Goal: Task Accomplishment & Management: Manage account settings

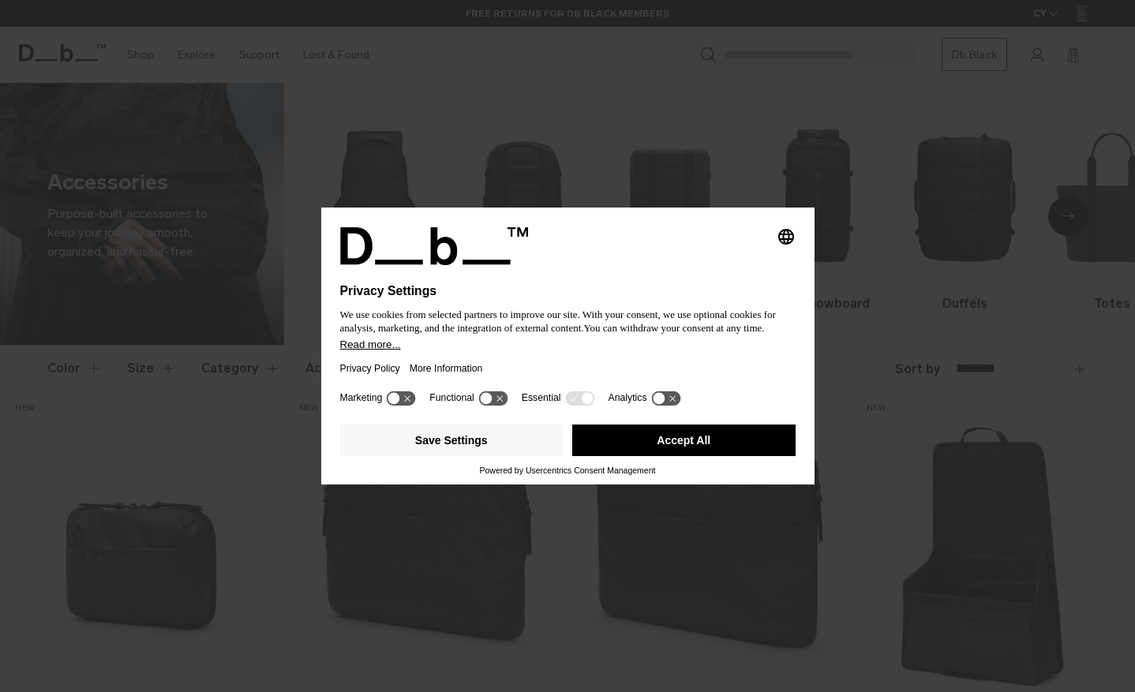
click at [687, 439] on button "Accept All" at bounding box center [683, 441] width 223 height 32
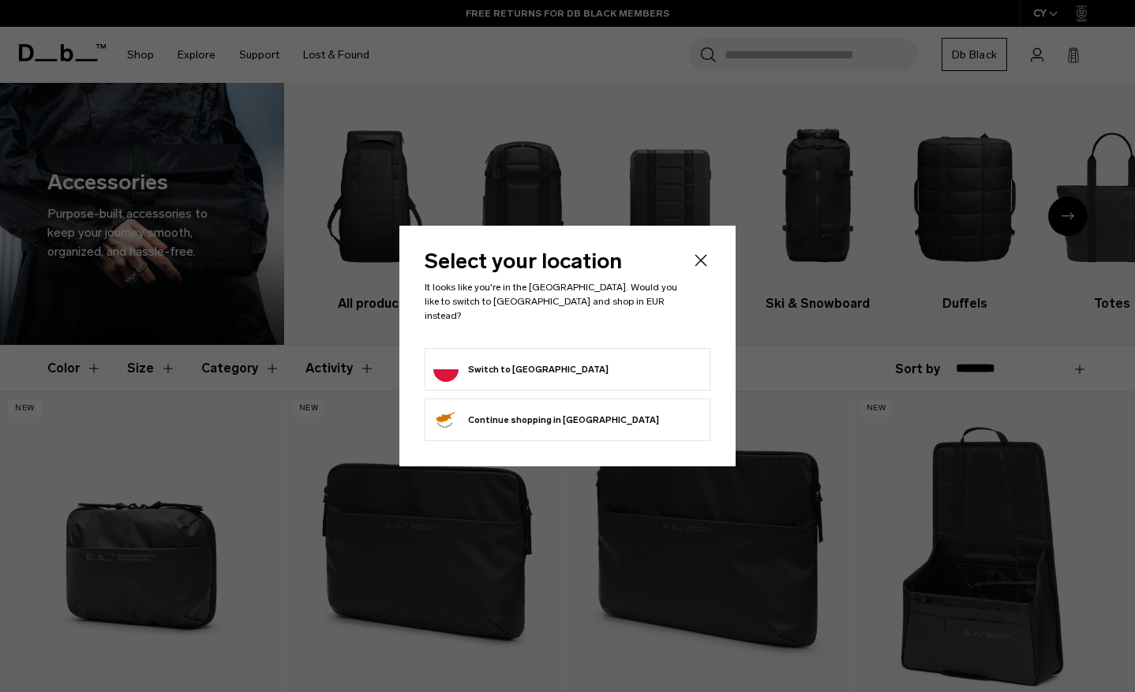
click at [588, 365] on form "Switch to Poland" at bounding box center [567, 369] width 268 height 25
click at [467, 362] on button "Switch to Poland" at bounding box center [520, 369] width 175 height 25
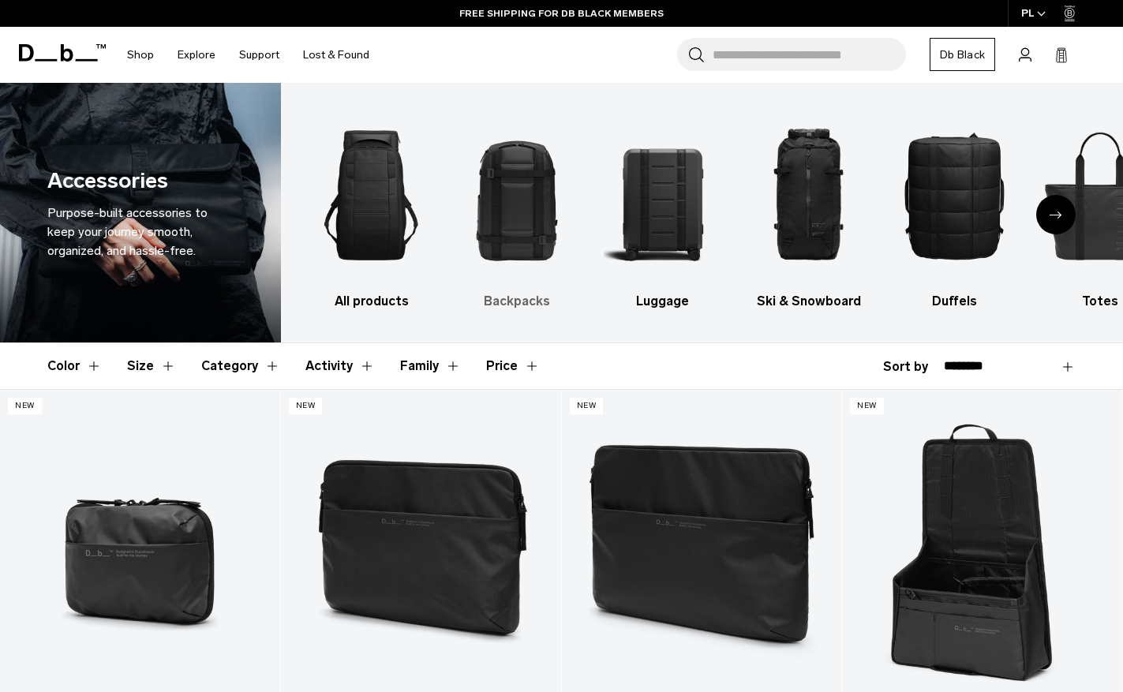
click at [510, 196] on img "2 / 10" at bounding box center [517, 196] width 118 height 178
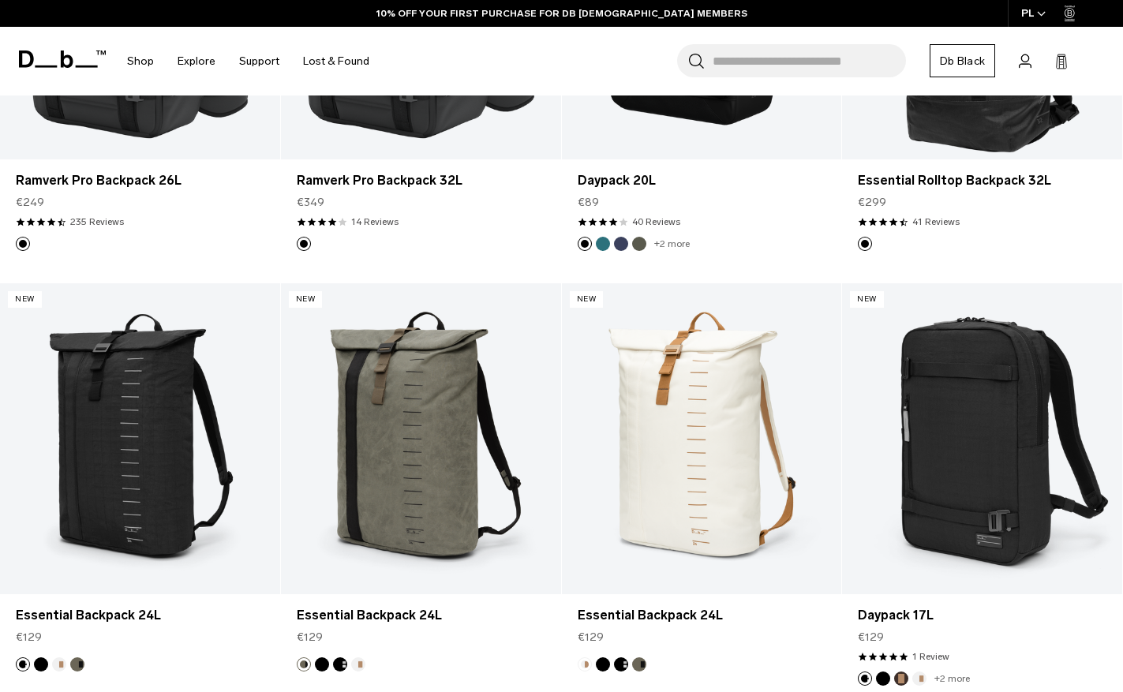
scroll to position [2374, 0]
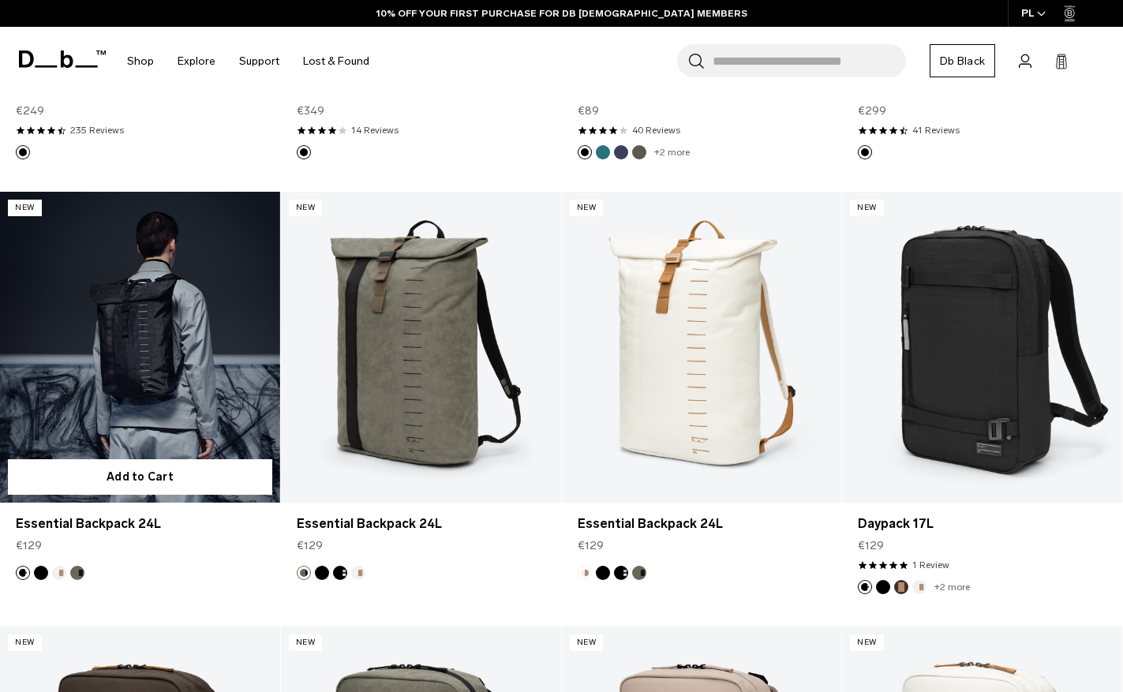
click at [128, 387] on link "Essential Backpack 24L" at bounding box center [140, 347] width 280 height 311
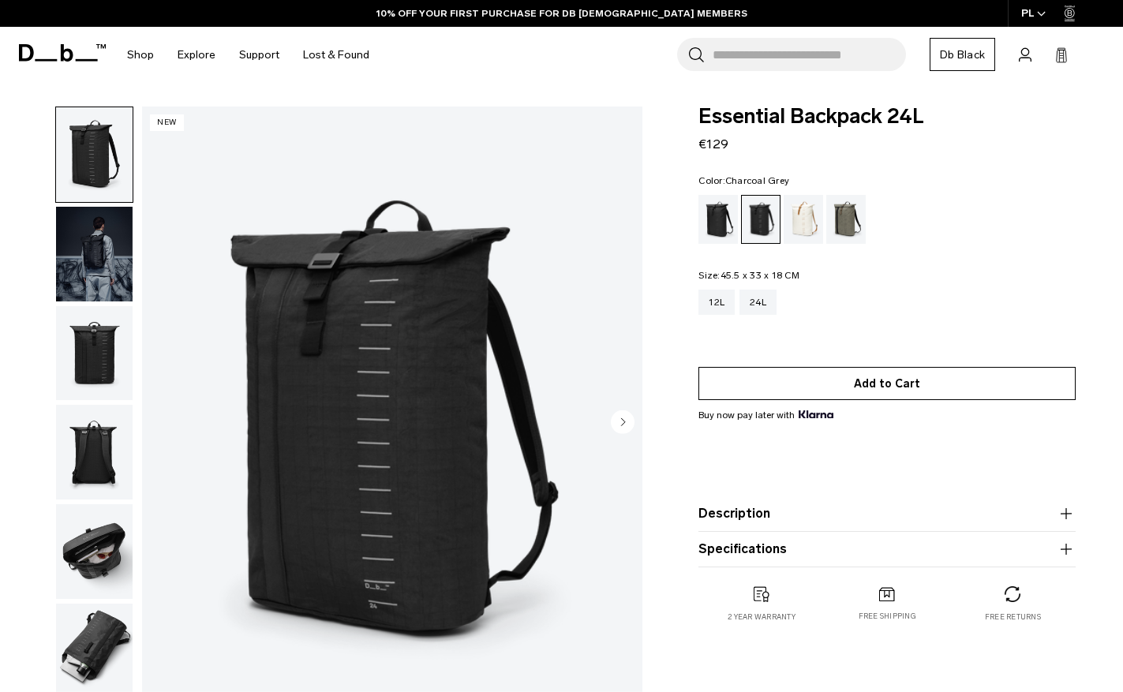
click at [844, 380] on button "Add to Cart" at bounding box center [887, 383] width 377 height 33
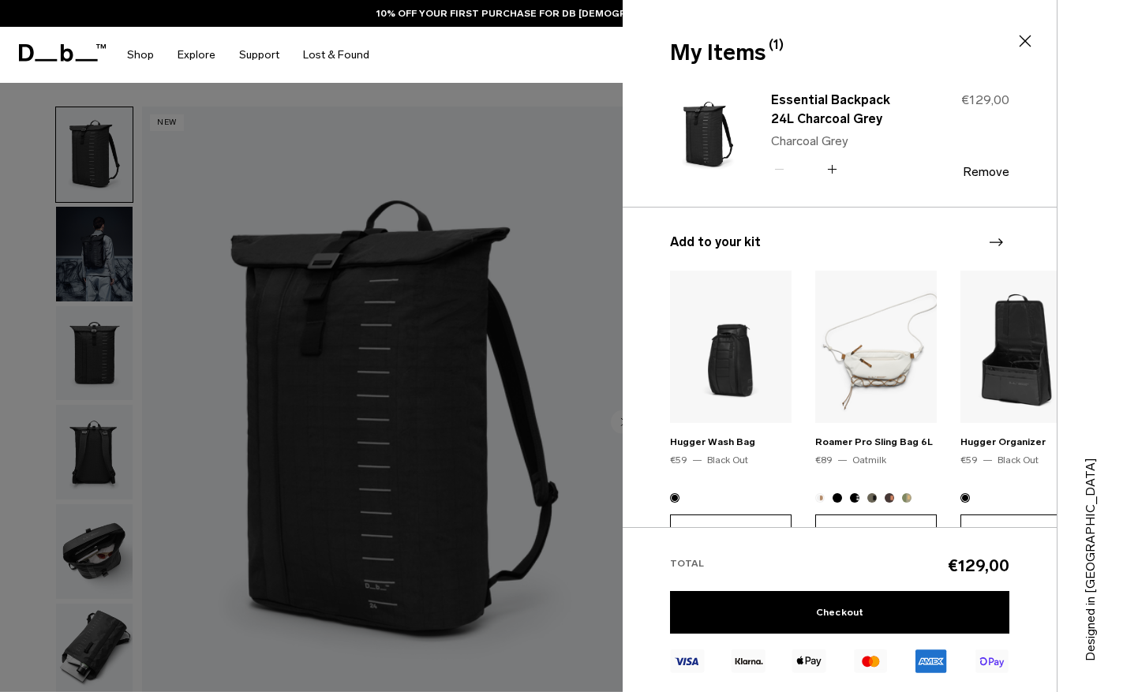
click at [586, 163] on div at bounding box center [561, 346] width 1123 height 692
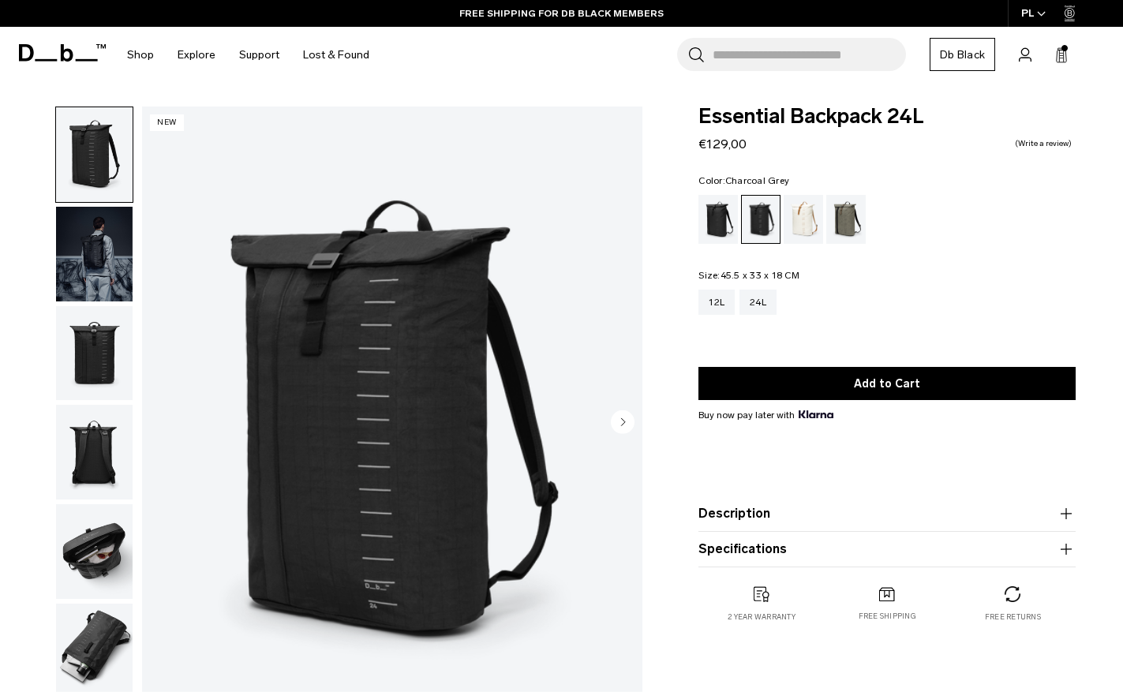
click at [97, 245] on img "button" at bounding box center [94, 254] width 77 height 95
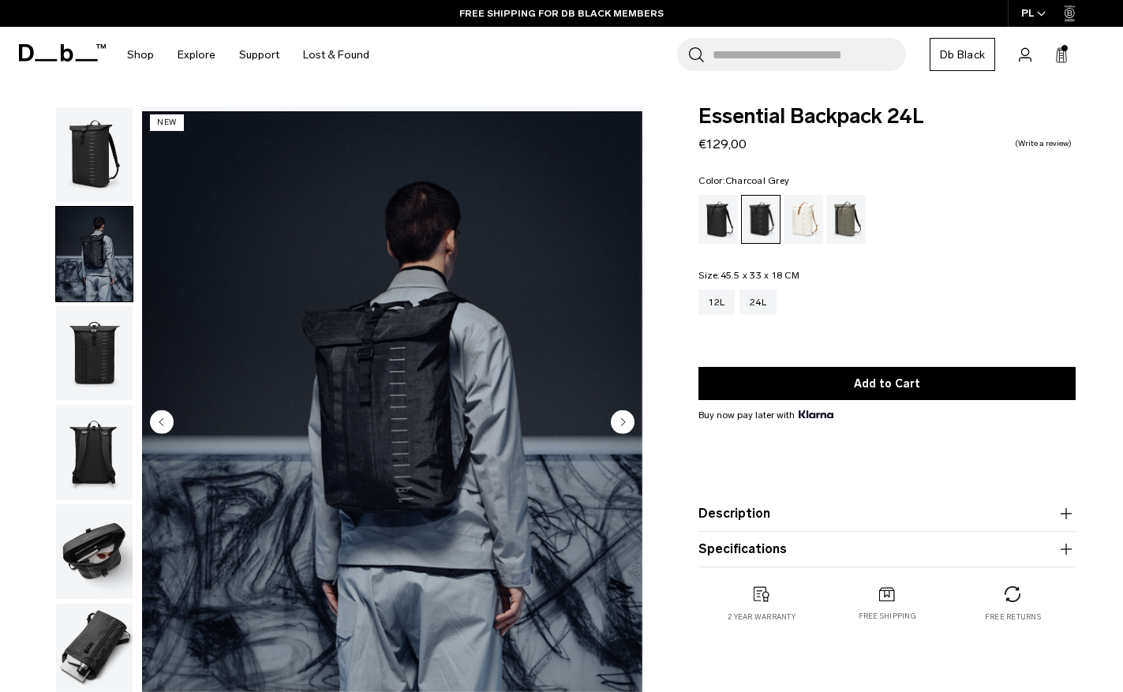
click at [99, 343] on img "button" at bounding box center [94, 353] width 77 height 95
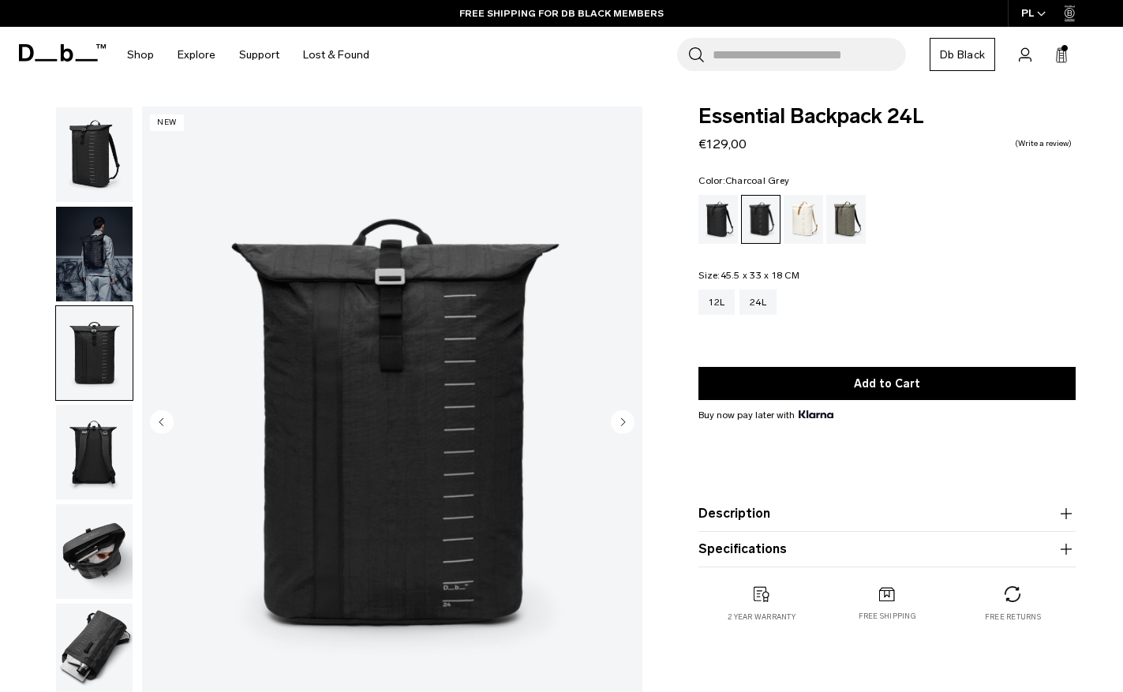
click at [99, 448] on img "button" at bounding box center [94, 452] width 77 height 95
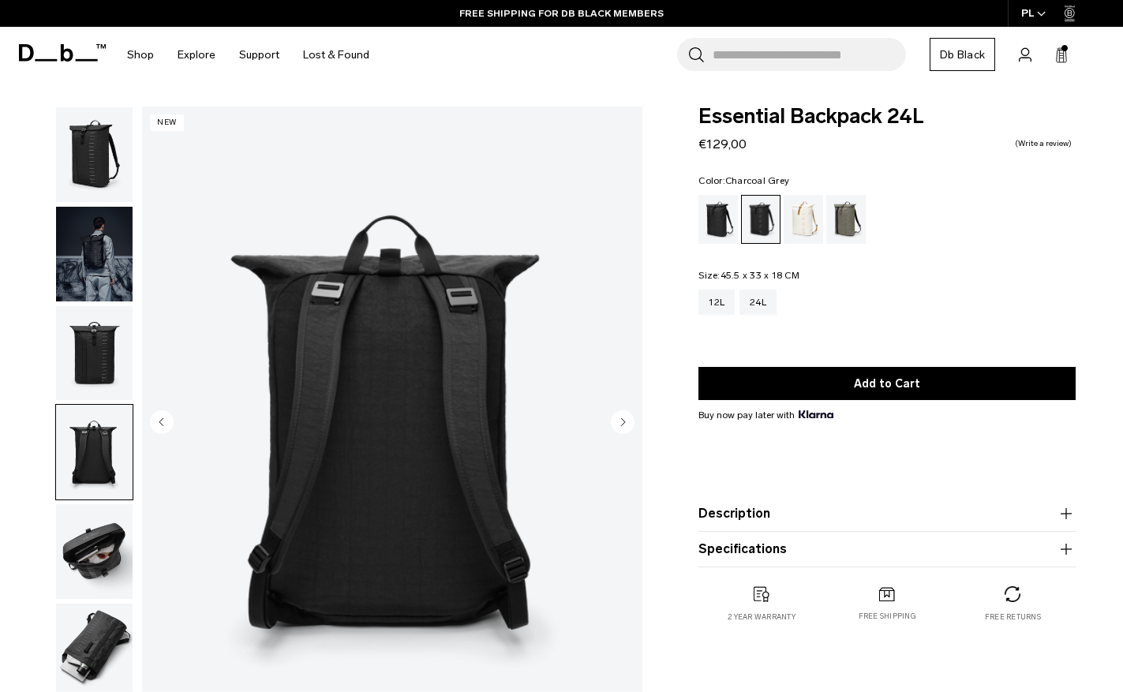
click at [100, 549] on img "button" at bounding box center [94, 551] width 77 height 95
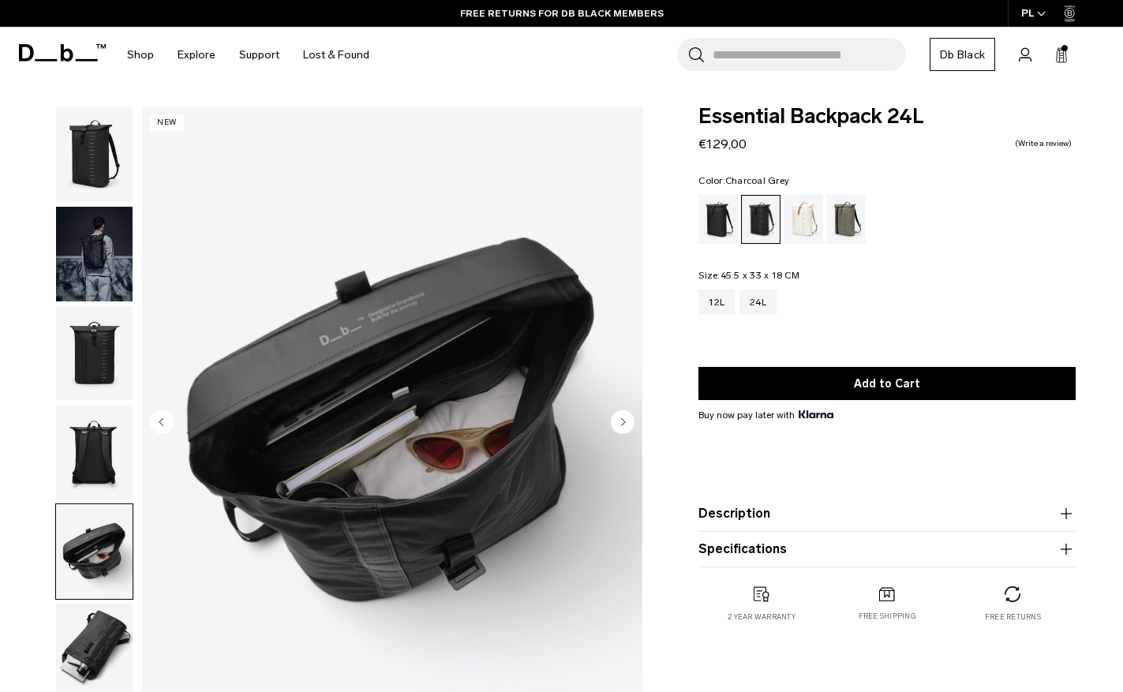
click at [103, 634] on img "button" at bounding box center [94, 651] width 77 height 95
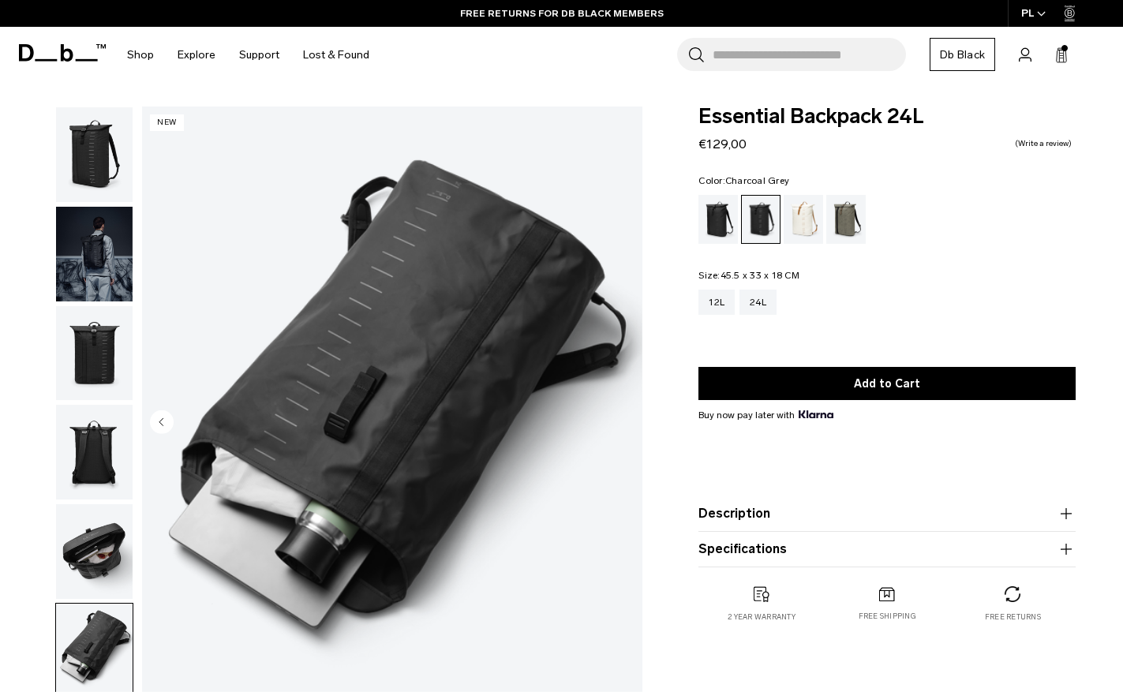
click at [158, 419] on circle "Previous slide" at bounding box center [162, 422] width 24 height 24
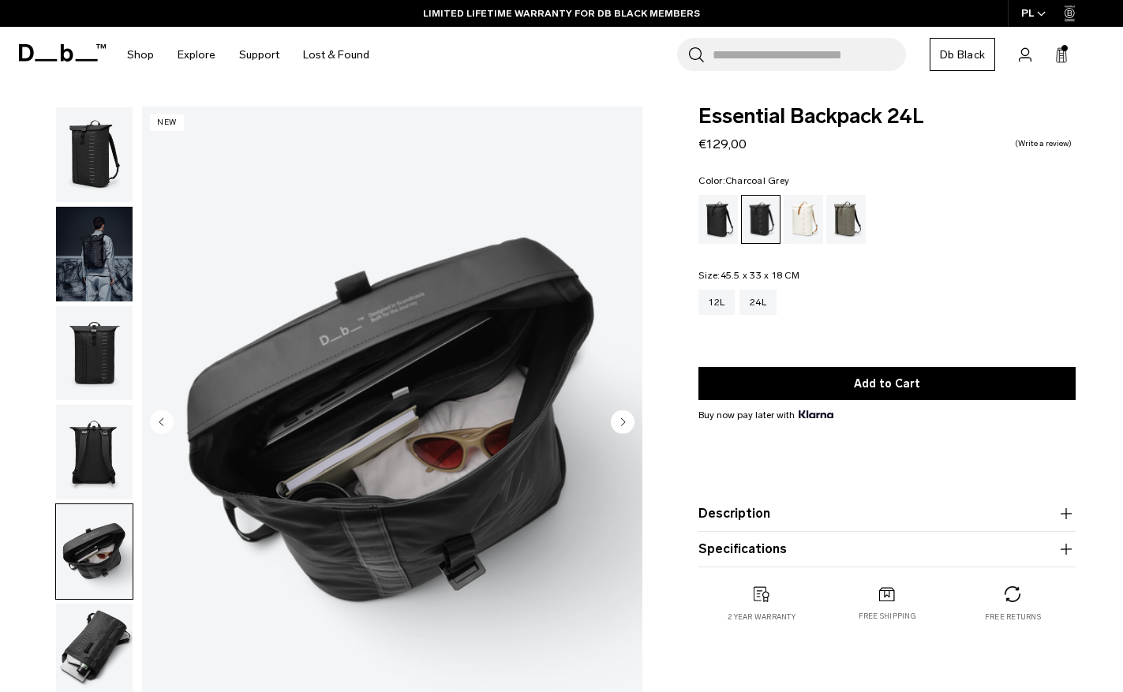
click at [158, 419] on circle "Previous slide" at bounding box center [162, 422] width 24 height 24
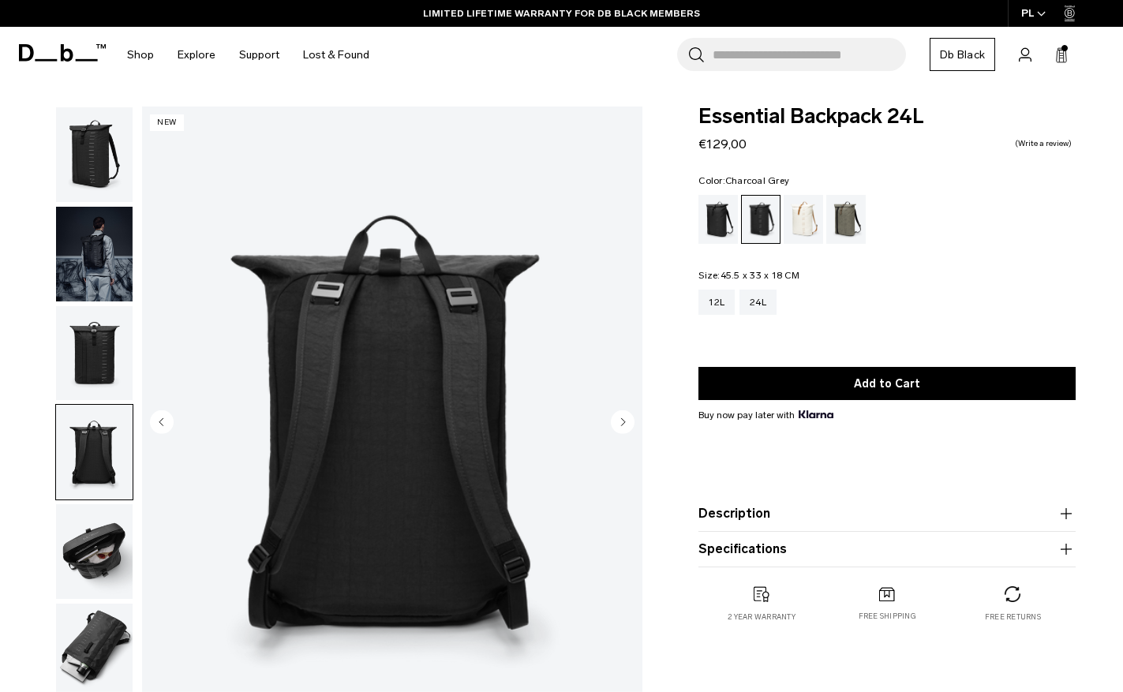
click at [158, 419] on circle "Previous slide" at bounding box center [162, 422] width 24 height 24
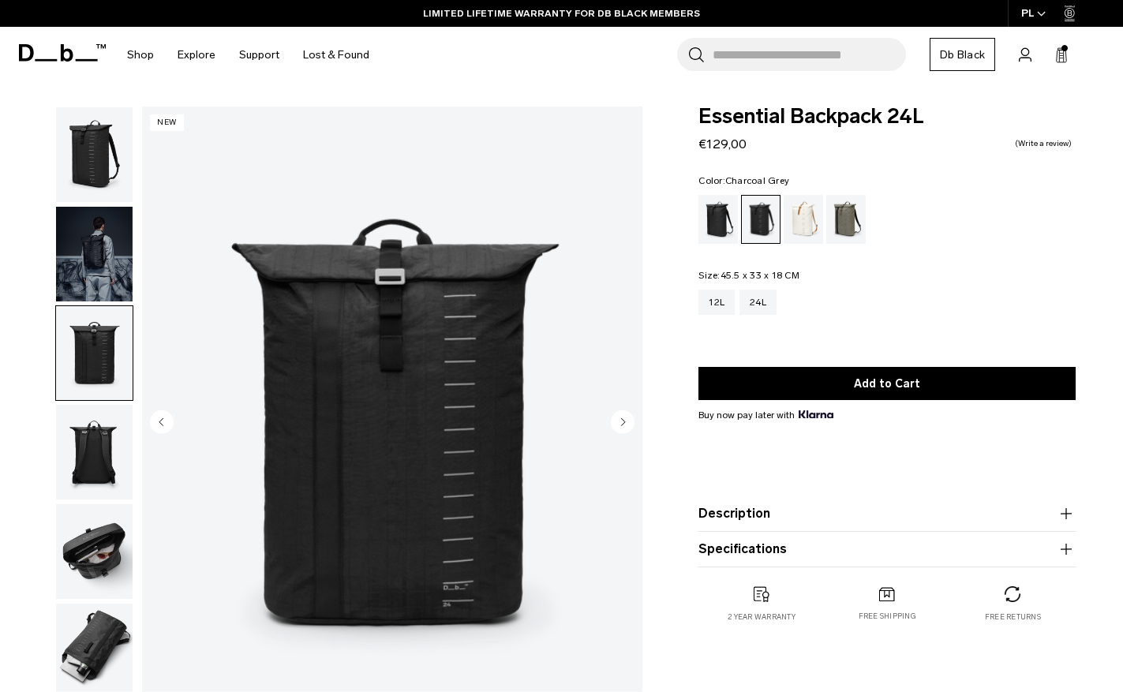
click at [158, 419] on circle "Previous slide" at bounding box center [162, 422] width 24 height 24
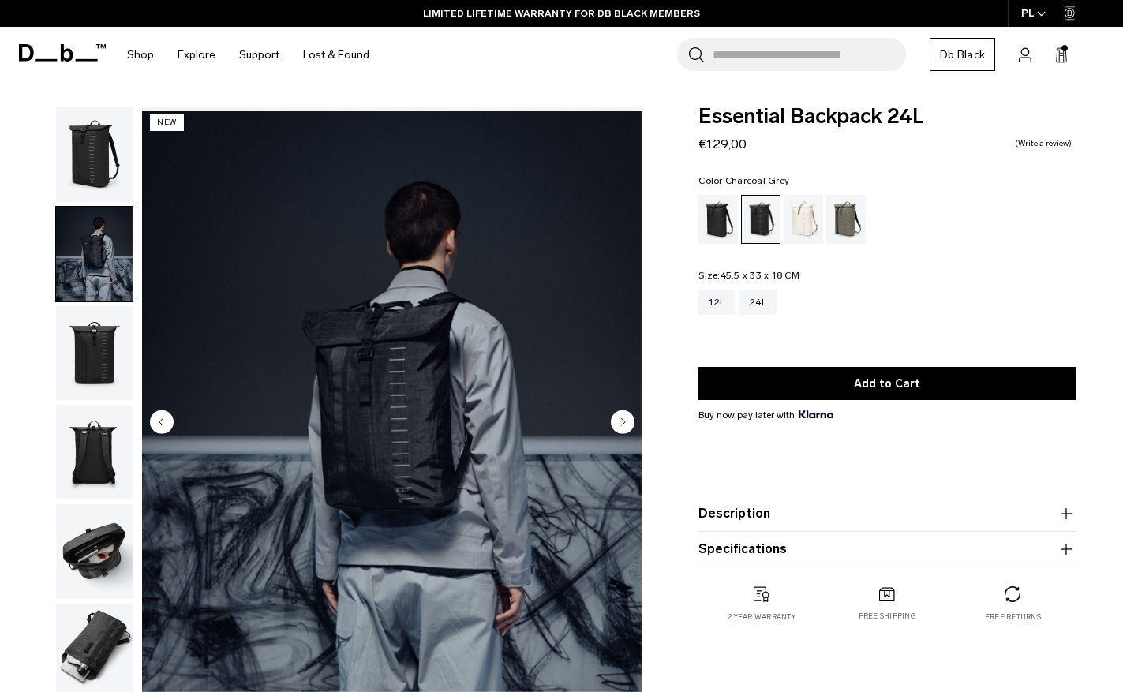
click at [158, 419] on circle "Previous slide" at bounding box center [162, 422] width 24 height 24
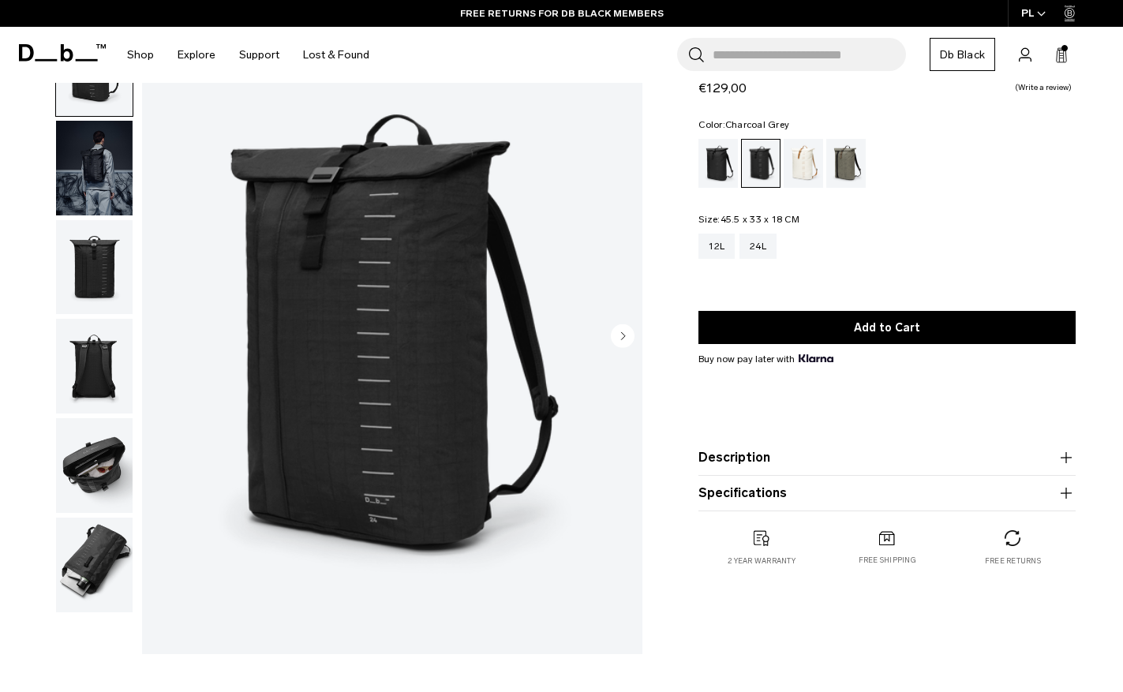
scroll to position [81, 0]
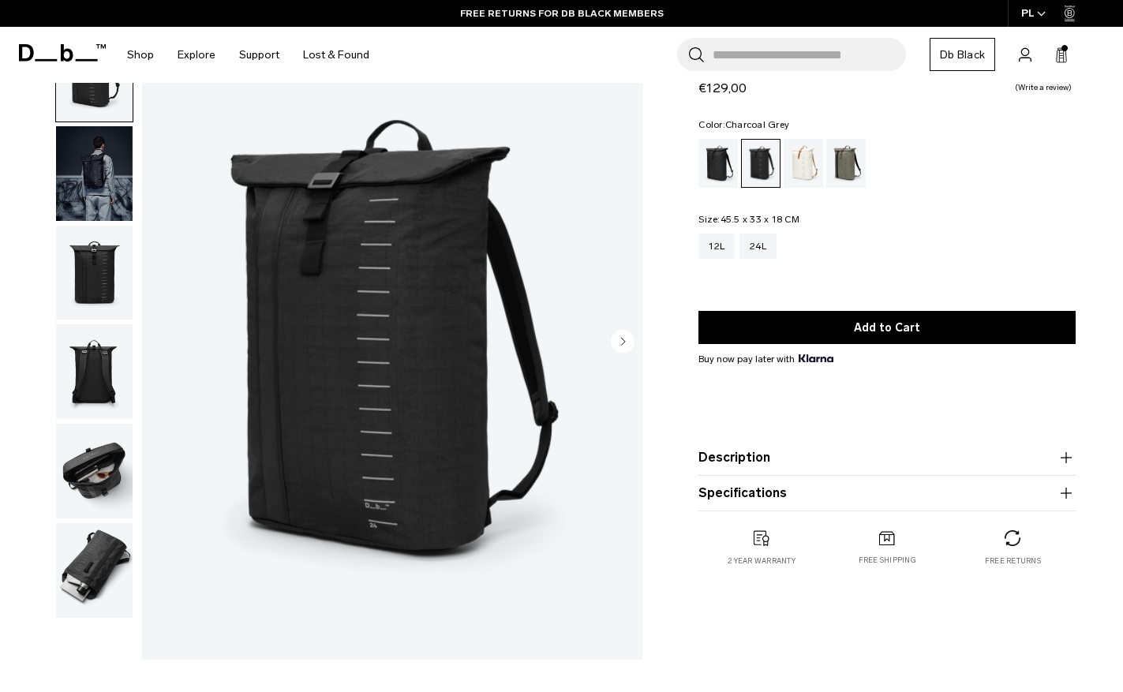
click at [1025, 60] on icon at bounding box center [1025, 54] width 13 height 15
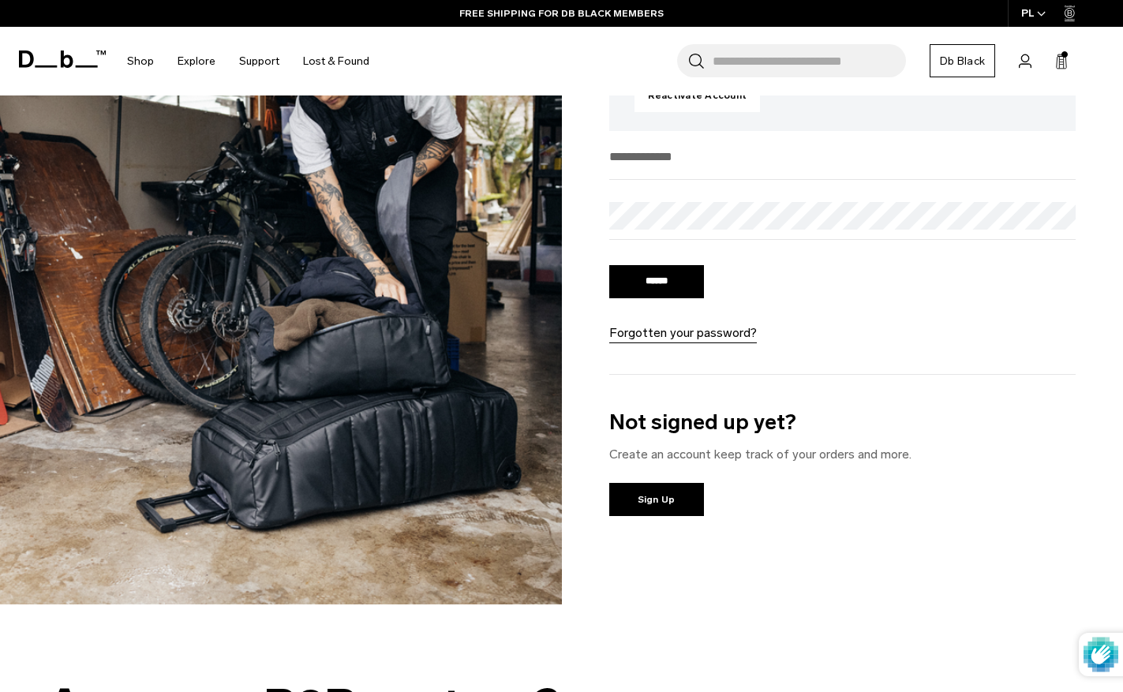
scroll to position [268, 0]
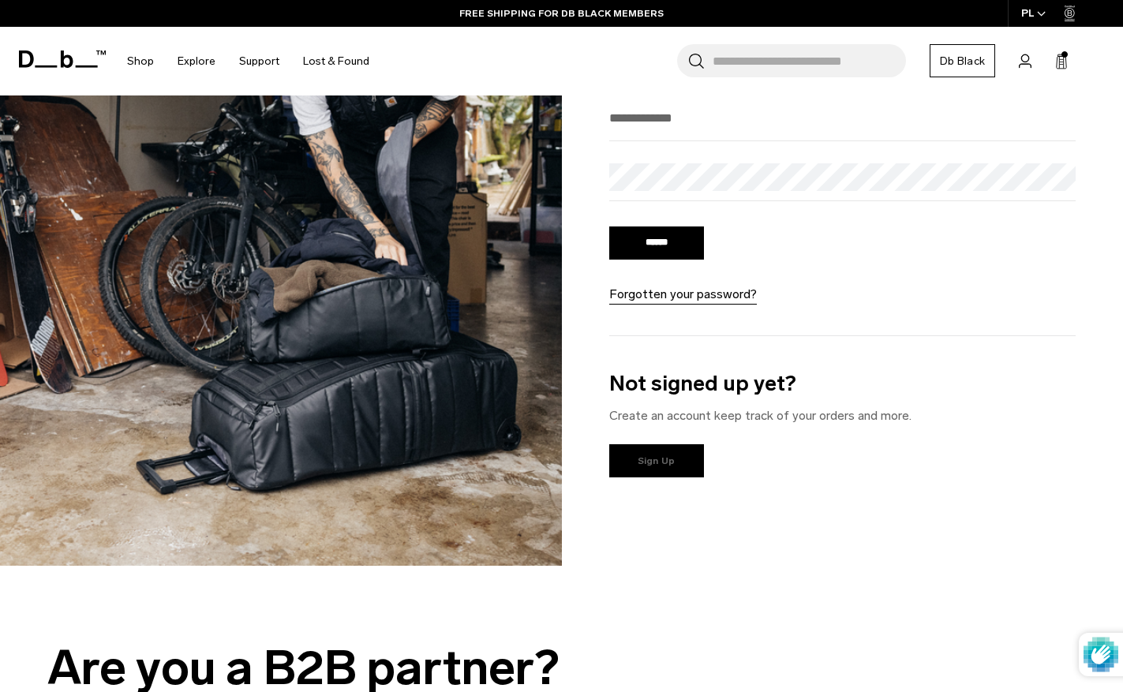
click at [659, 467] on link "Sign Up" at bounding box center [656, 460] width 95 height 33
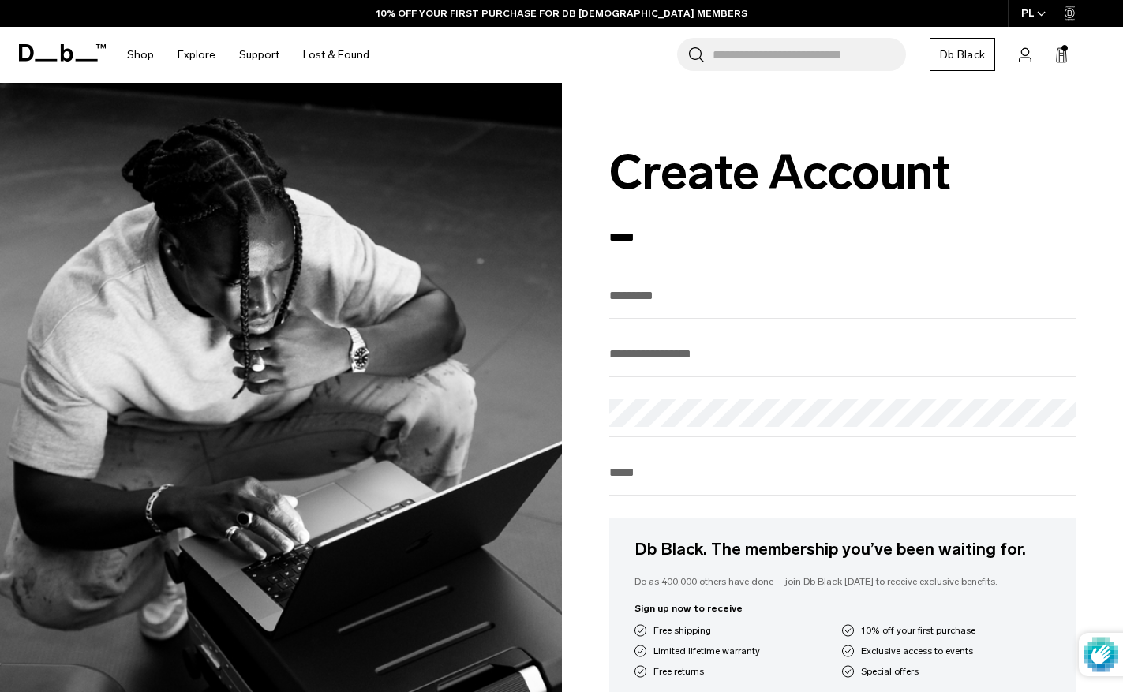
type input "*****"
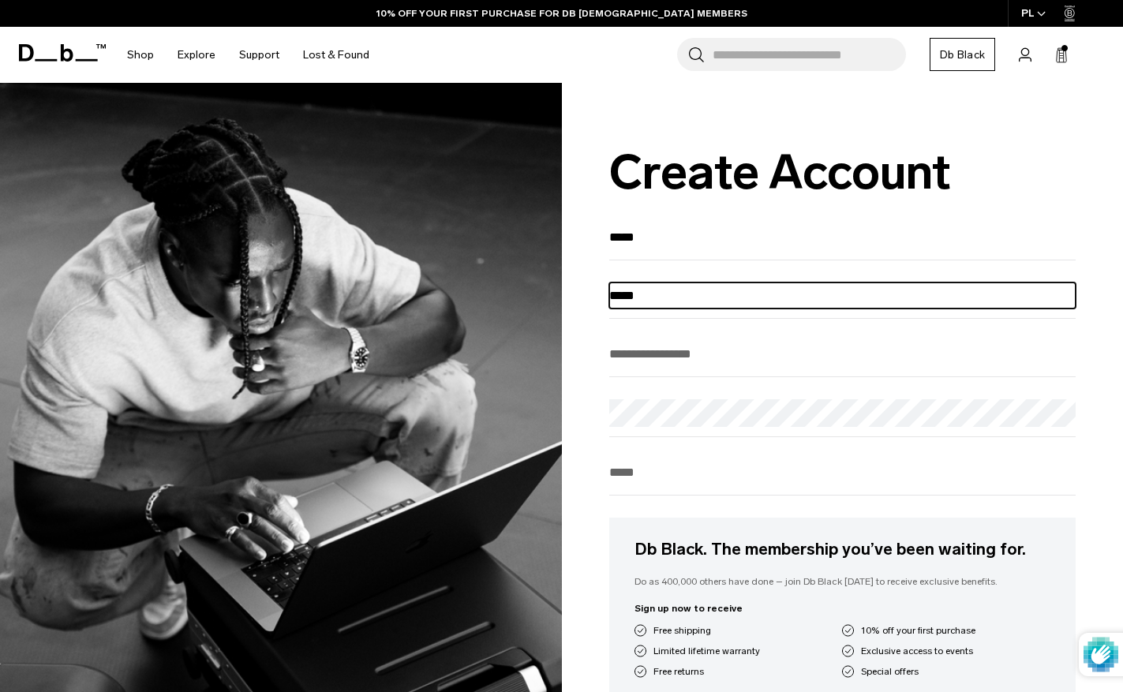
type input "*****"
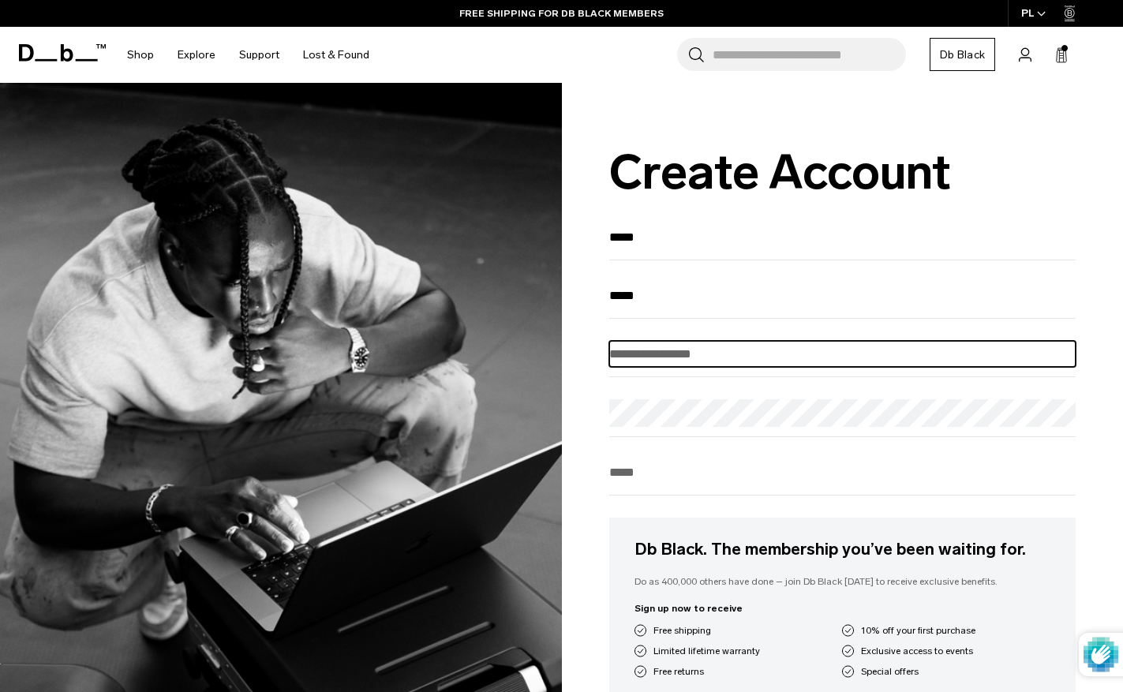
type input "**********"
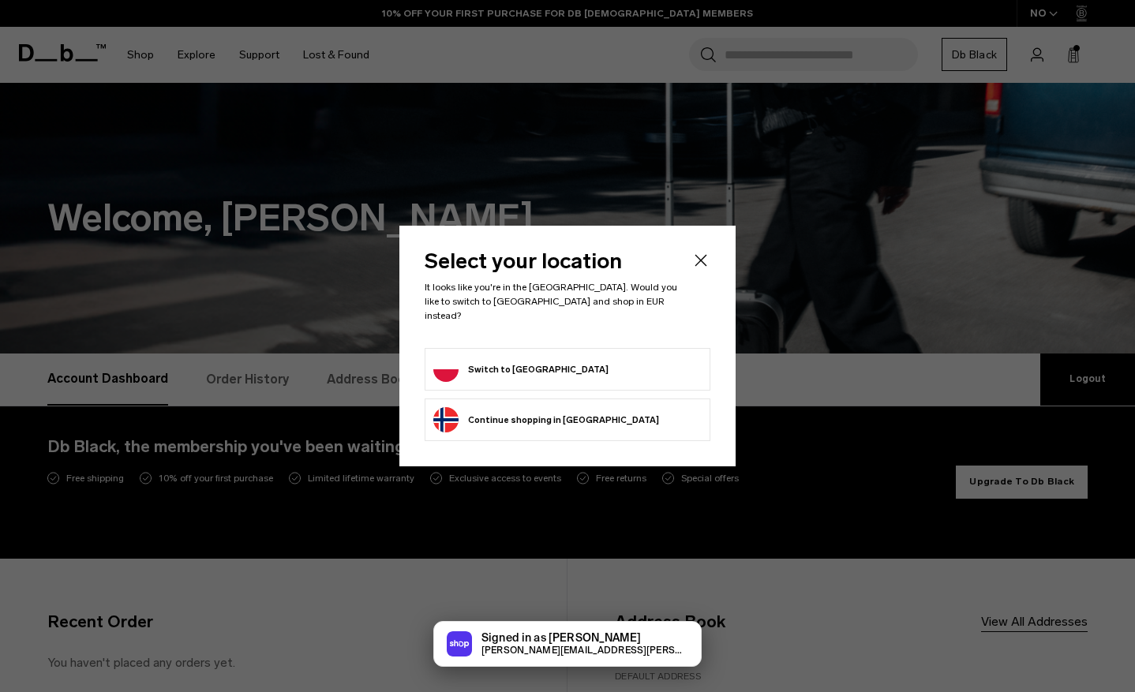
click at [639, 357] on form "Switch to [GEOGRAPHIC_DATA]" at bounding box center [567, 369] width 268 height 25
click at [512, 363] on button "Switch to [GEOGRAPHIC_DATA]" at bounding box center [520, 369] width 175 height 25
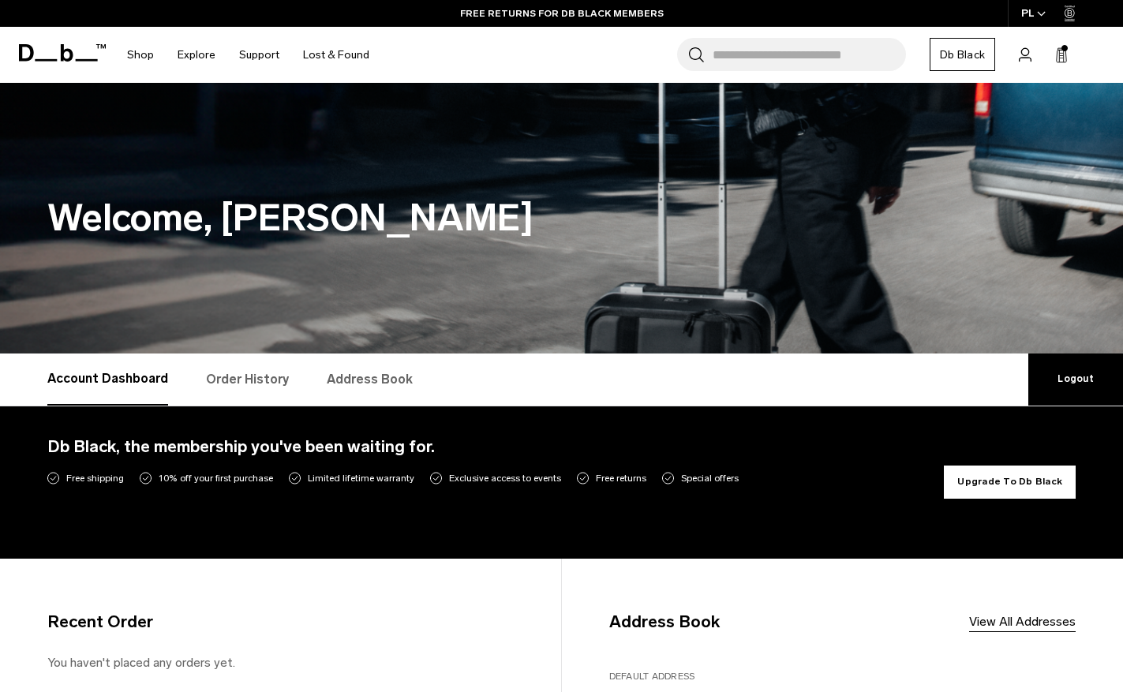
click at [256, 378] on link "Order History" at bounding box center [247, 380] width 83 height 52
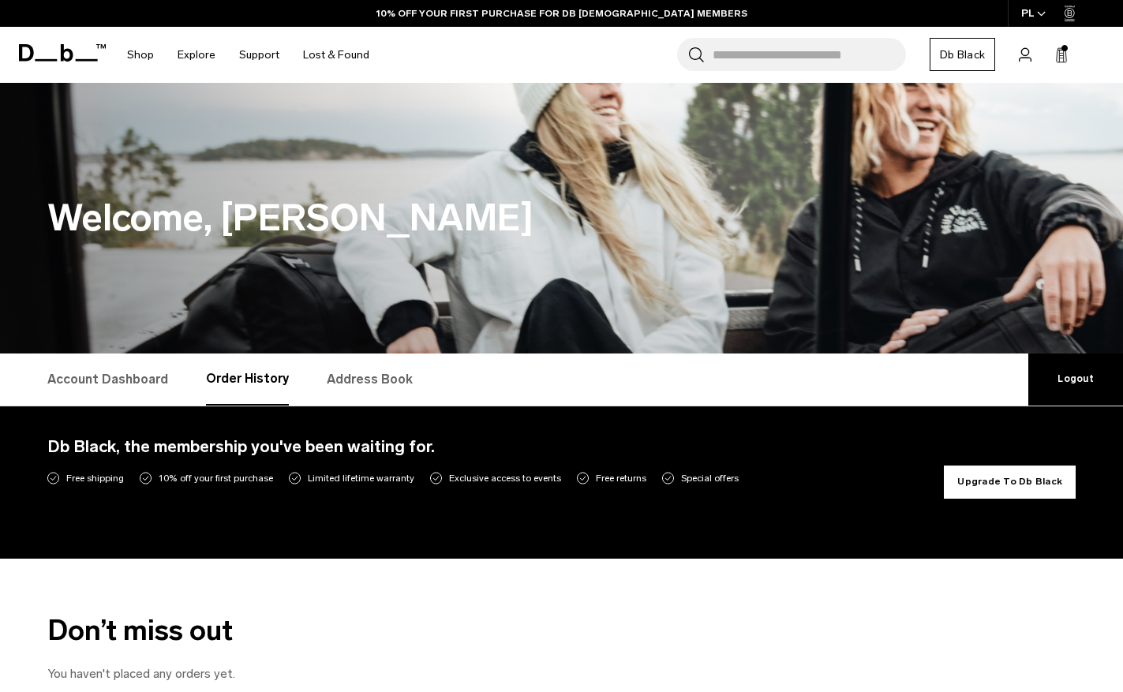
click at [81, 374] on link "Account Dashboard" at bounding box center [107, 380] width 121 height 52
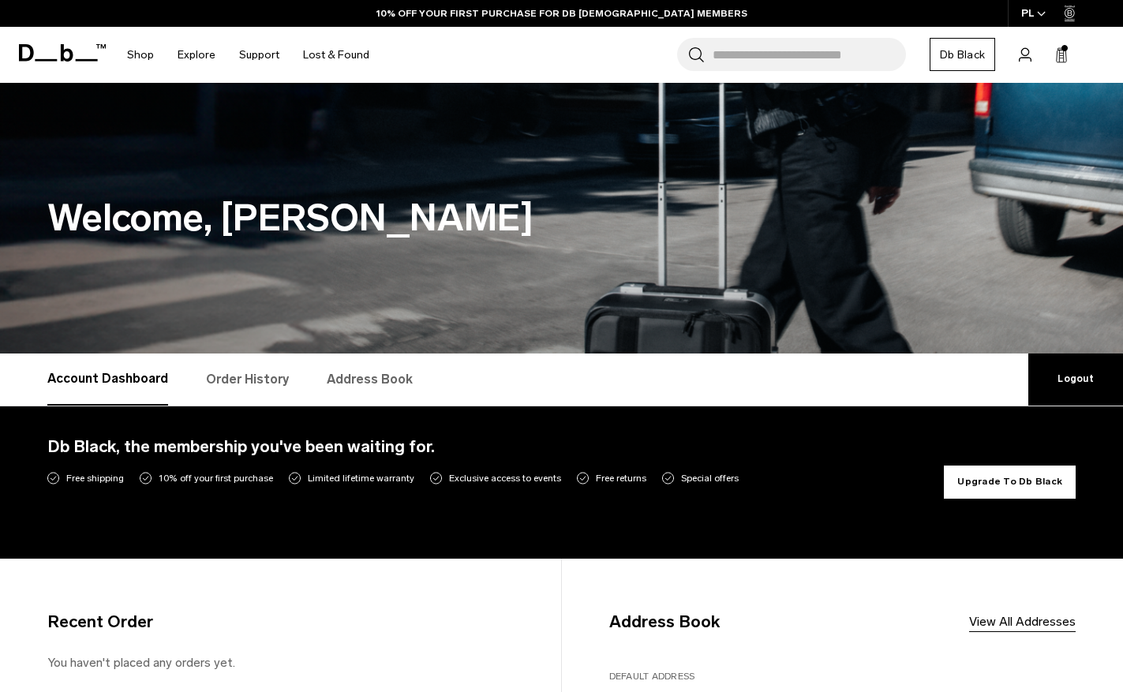
click at [1063, 57] on icon at bounding box center [1061, 55] width 13 height 16
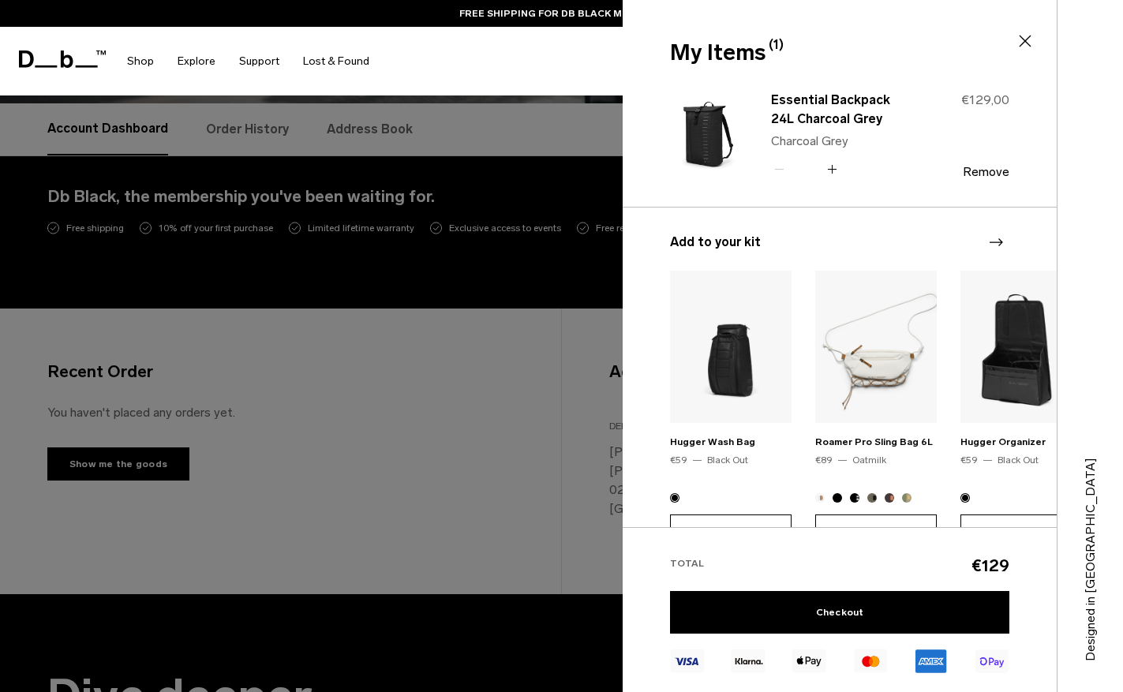
scroll to position [316, 0]
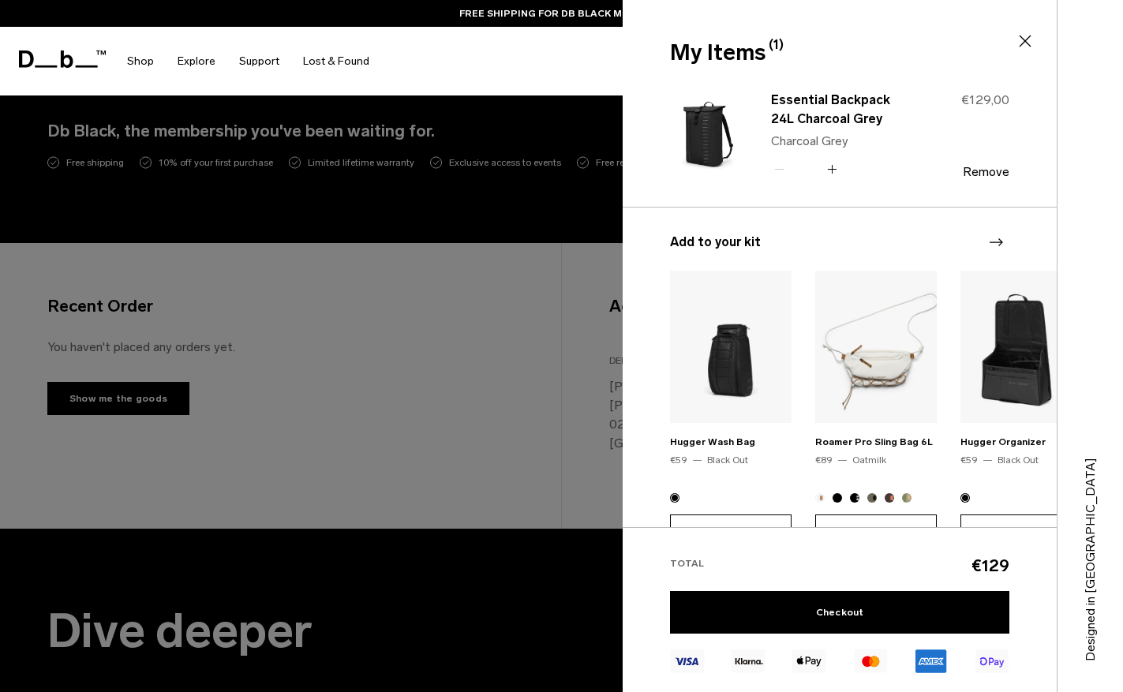
click at [506, 568] on div at bounding box center [561, 346] width 1123 height 692
